Goal: Book appointment/travel/reservation

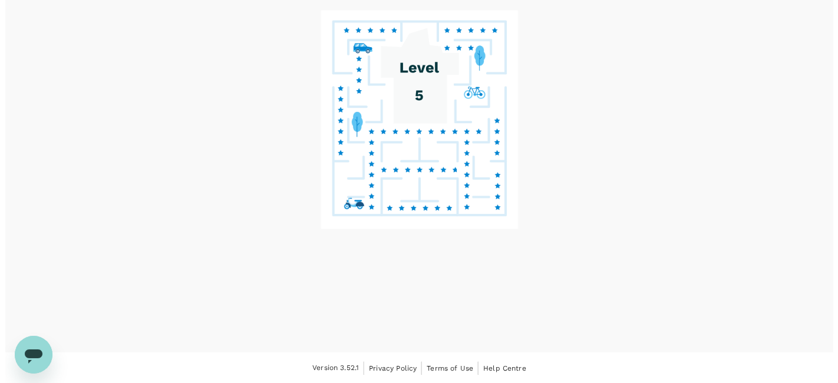
scroll to position [50, 0]
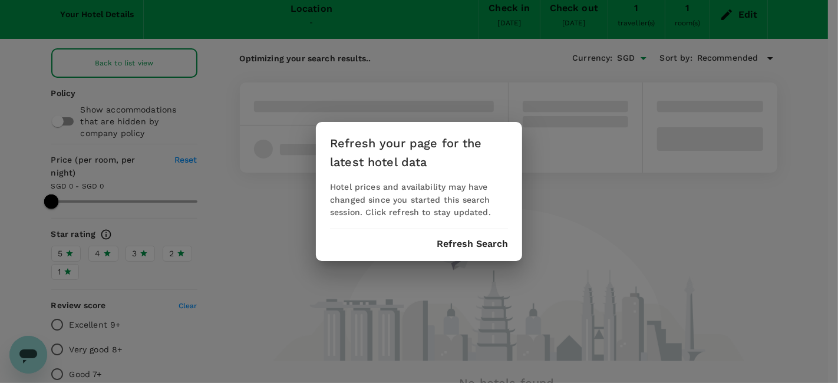
click at [469, 246] on button "Refresh Search" at bounding box center [472, 244] width 71 height 11
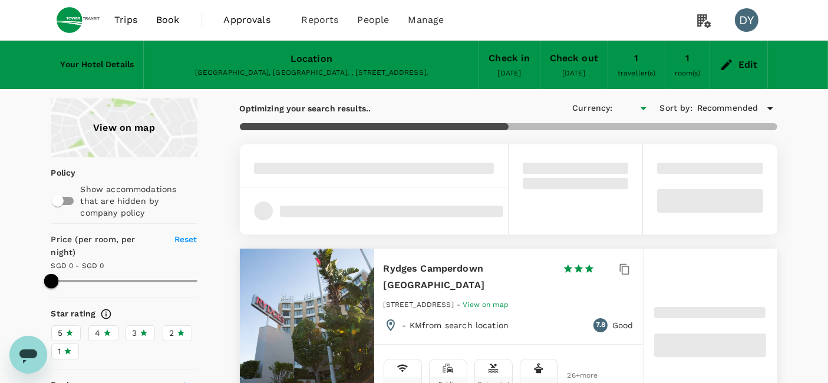
type input "SGD"
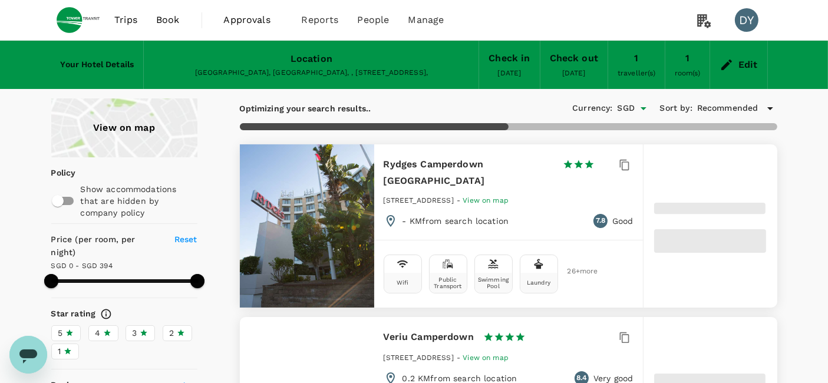
type input "272"
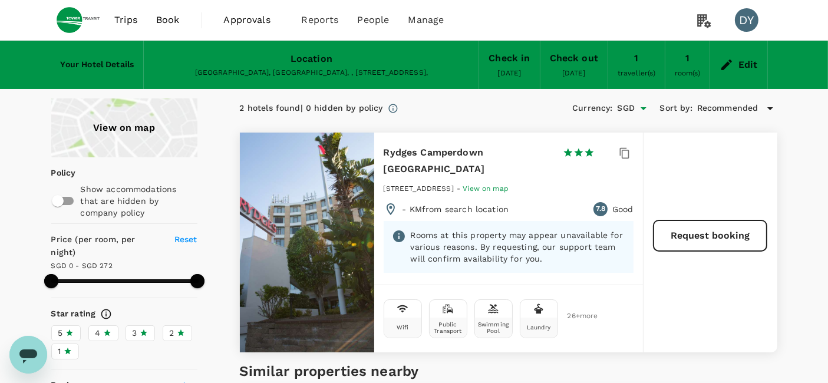
click at [168, 21] on span "Book" at bounding box center [168, 20] width 24 height 14
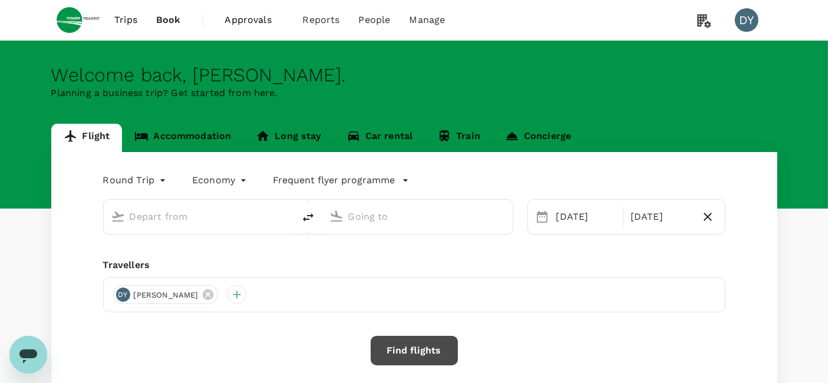
type input "Singapore Changi (SIN)"
type input "[PERSON_NAME][GEOGRAPHIC_DATA][PERSON_NAME] (SYD)"
type input "Singapore Changi (SIN)"
type input "[PERSON_NAME][GEOGRAPHIC_DATA][PERSON_NAME] (SYD)"
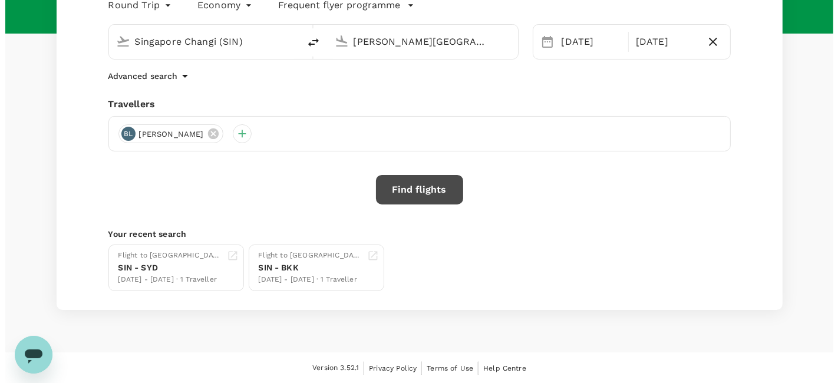
scroll to position [109, 0]
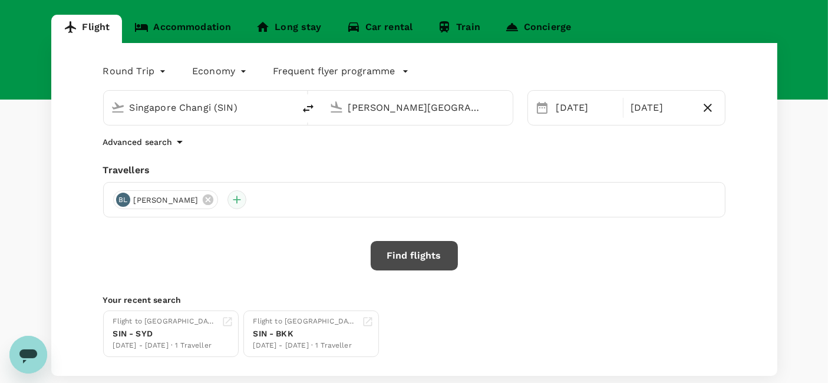
click at [228, 202] on div at bounding box center [237, 199] width 19 height 19
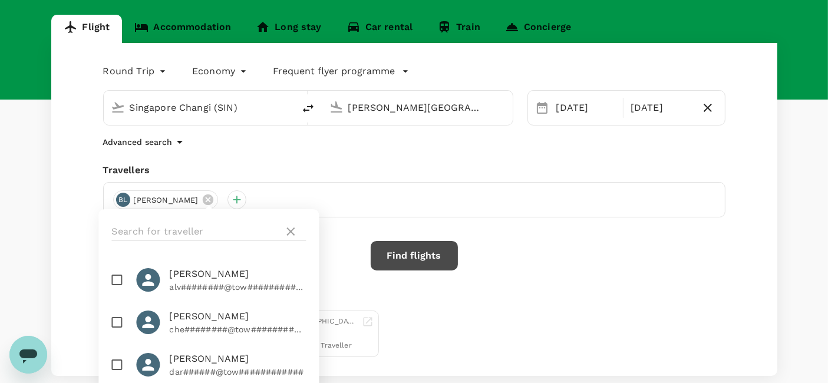
click at [352, 212] on div "[PERSON_NAME]" at bounding box center [414, 199] width 623 height 35
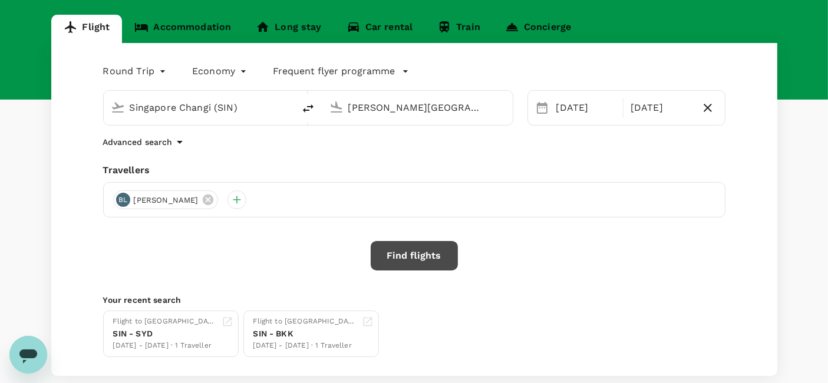
click at [394, 260] on button "Find flights" at bounding box center [414, 255] width 87 height 29
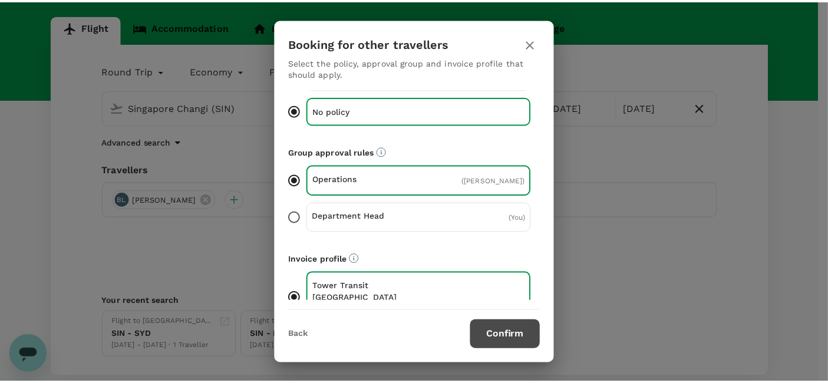
scroll to position [67, 0]
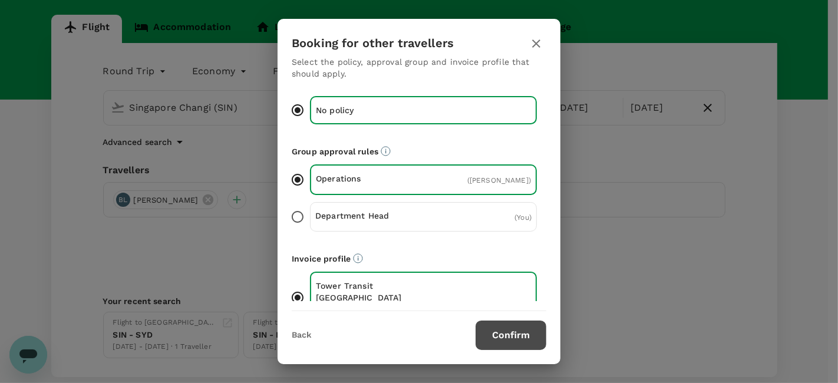
click at [513, 344] on button "Confirm" at bounding box center [511, 335] width 71 height 29
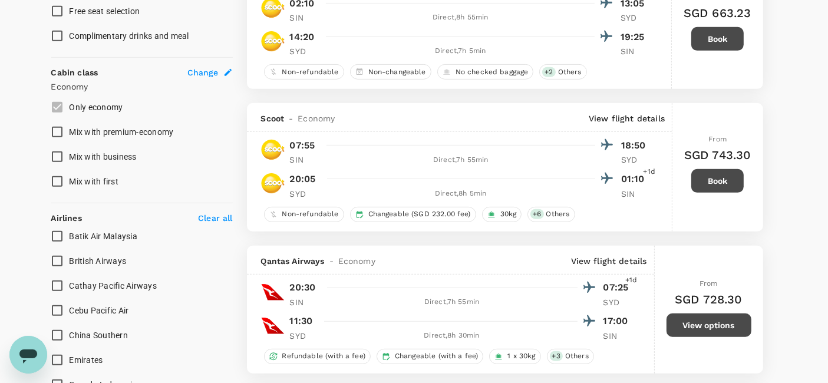
scroll to position [720, 0]
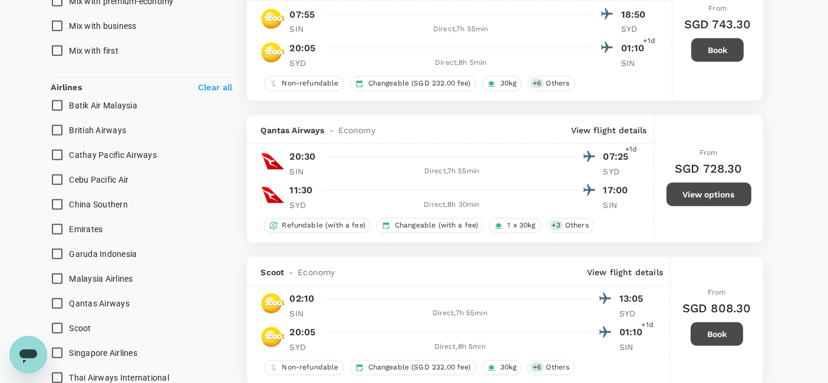
click at [537, 177] on div "20:30 07:25 +1d SIN Direct , 7h 55min SYD 11:30 17:00 SYD Direct , 8h 30min SIN" at bounding box center [447, 180] width 372 height 62
click at [687, 192] on button "View options" at bounding box center [709, 195] width 85 height 24
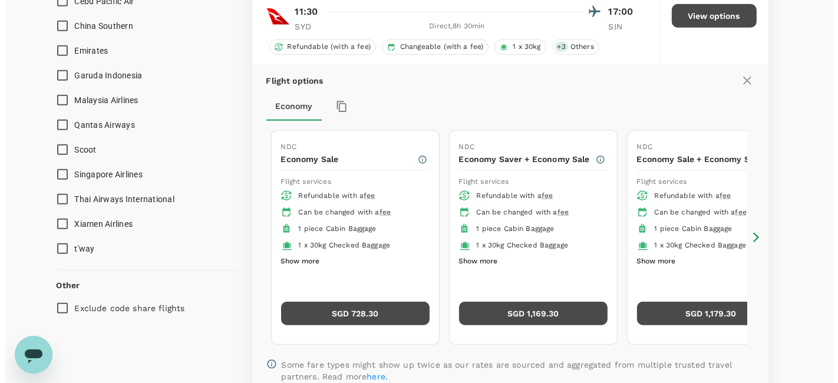
scroll to position [834, 0]
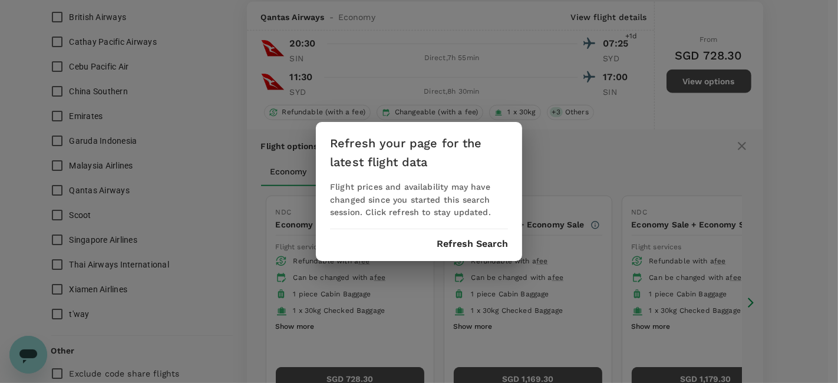
click at [467, 242] on button "Refresh Search" at bounding box center [472, 244] width 71 height 11
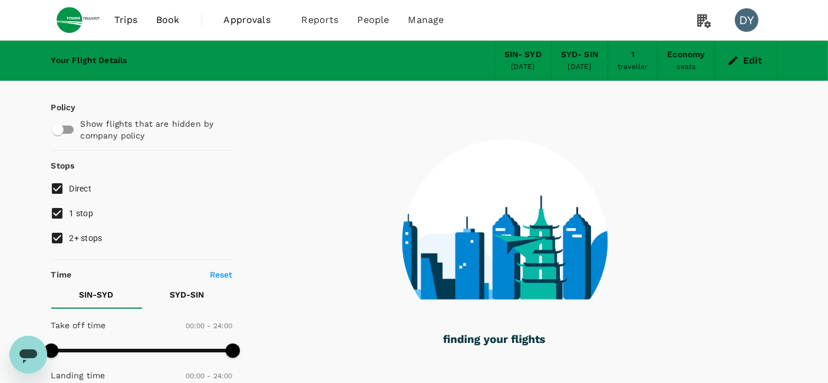
type input "1520"
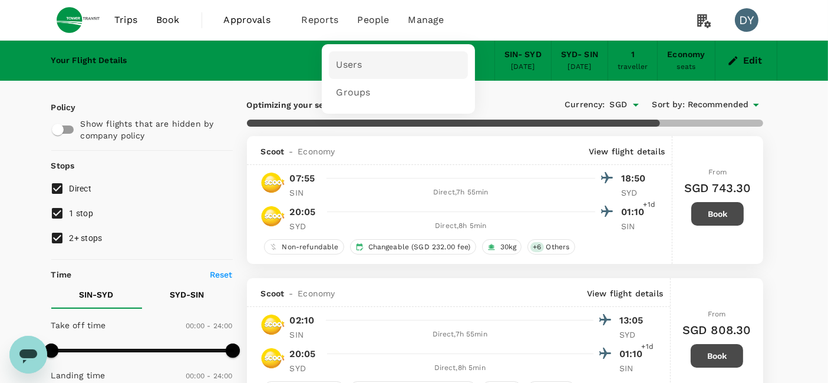
click at [352, 65] on span "Users" at bounding box center [349, 65] width 26 height 14
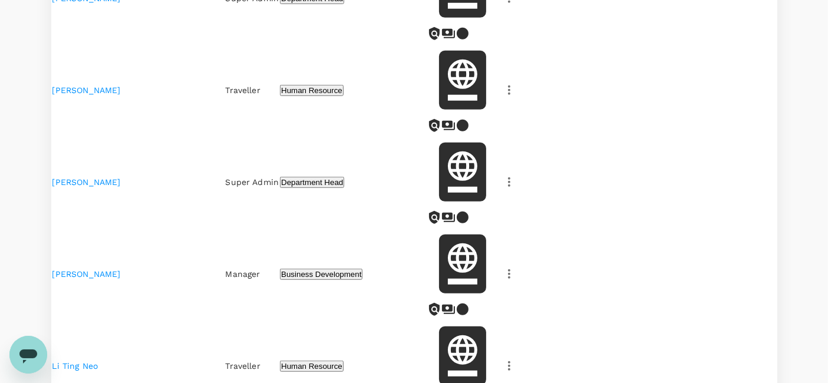
scroll to position [786, 0]
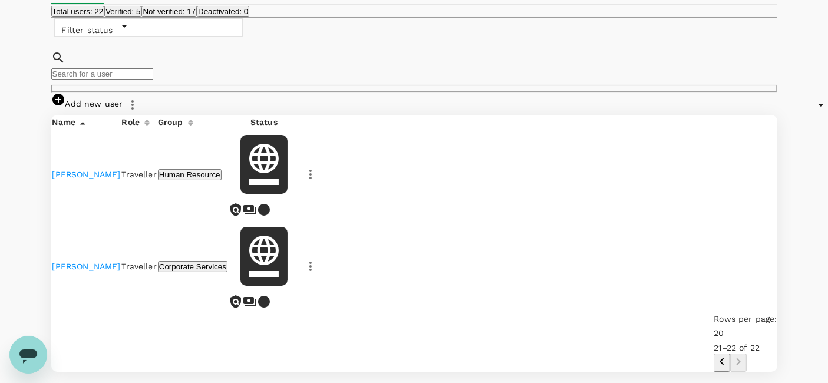
scroll to position [119, 0]
